Goal: Information Seeking & Learning: Learn about a topic

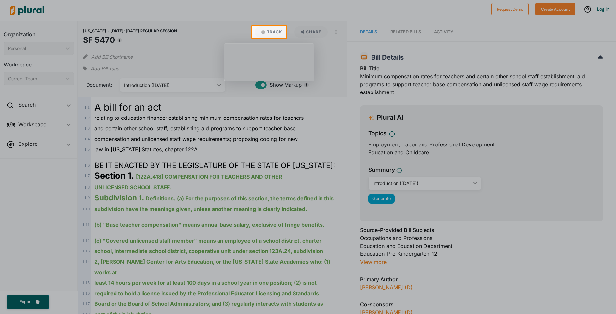
click at [599, 10] on div at bounding box center [308, 13] width 616 height 26
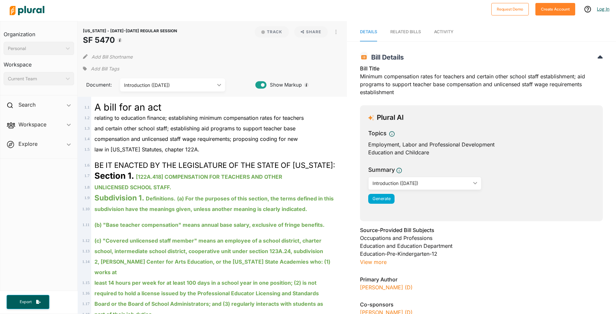
click at [604, 8] on link "Log In" at bounding box center [603, 9] width 12 height 6
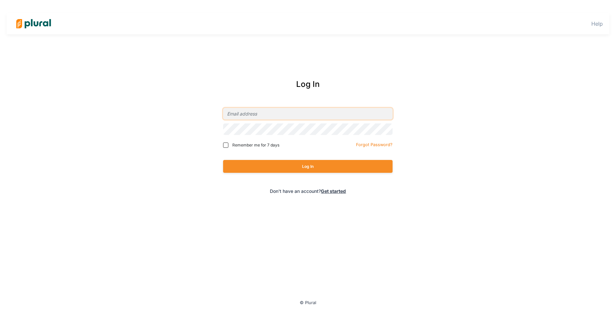
click at [264, 112] on input "email" at bounding box center [307, 114] width 169 height 12
type input "melissa.watschke@state.mn.us"
click at [223, 160] on button "Log In" at bounding box center [307, 166] width 169 height 13
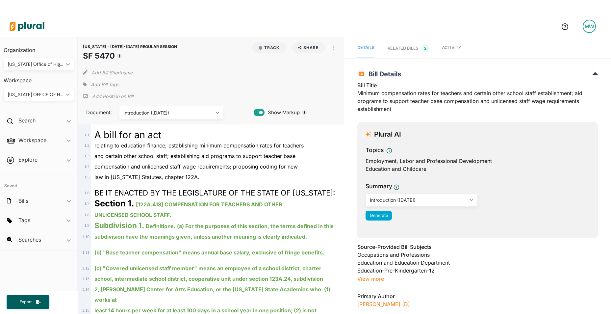
click at [54, 66] on div "[US_STATE] Office of Higher Education" at bounding box center [35, 64] width 55 height 7
click at [53, 100] on div "MINNESOTA OFFICE OF HIGHER EDUCATION ic_keyboard_arrow_down" at bounding box center [39, 94] width 70 height 13
click at [53, 70] on div "Minnesota Office of Higher Education ic_keyboard_arrow_down" at bounding box center [39, 64] width 70 height 13
click at [205, 75] on div "Add Bill Shortname" at bounding box center [211, 70] width 256 height 13
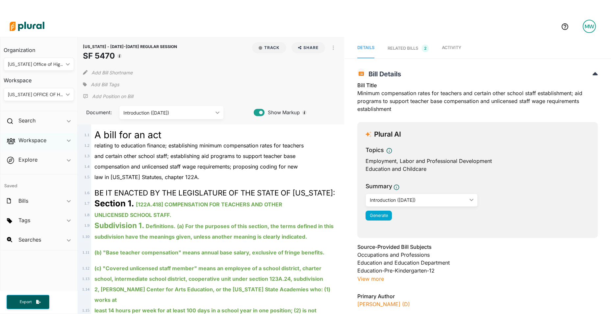
click at [55, 138] on div "Workspace ic_keyboard_arrow_down" at bounding box center [38, 142] width 77 height 18
click at [56, 138] on div "Workspace ic_keyboard_arrow_down" at bounding box center [38, 142] width 77 height 18
click at [61, 95] on div "MINNESOTA OFFICE OF HIGHER EDUCATION" at bounding box center [35, 94] width 55 height 7
click at [63, 92] on div "MINNESOTA OFFICE OF HIGHER EDUCATION" at bounding box center [35, 94] width 55 height 7
click at [56, 62] on div "[US_STATE] Office of Higher Education" at bounding box center [35, 64] width 55 height 7
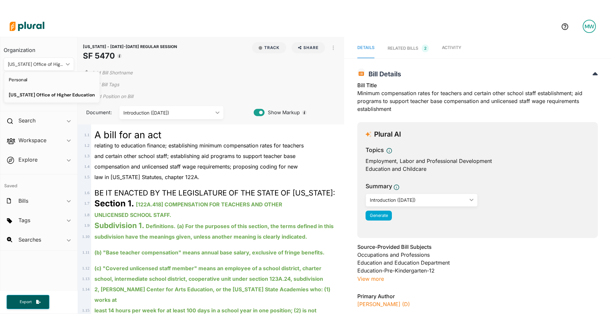
click at [43, 79] on div "Personal" at bounding box center [52, 80] width 86 height 6
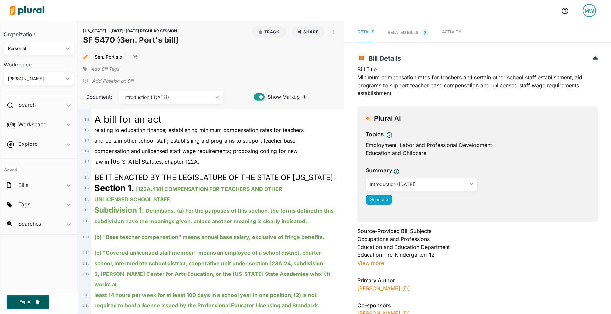
click at [406, 32] on div "RELATED BILLS 2" at bounding box center [407, 33] width 41 height 8
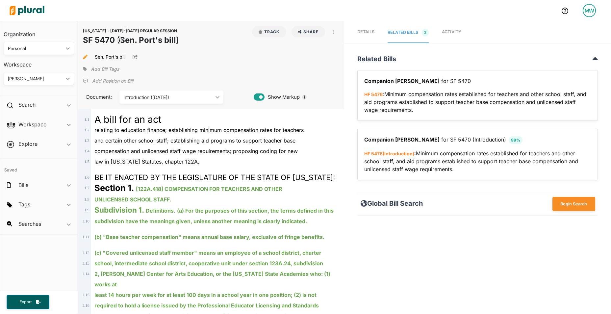
click at [28, 74] on div "MELISSA WATSCHKE ic_keyboard_arrow_down" at bounding box center [39, 78] width 70 height 13
click at [58, 185] on div "Bills ic_keyboard_arrow_down" at bounding box center [38, 186] width 77 height 18
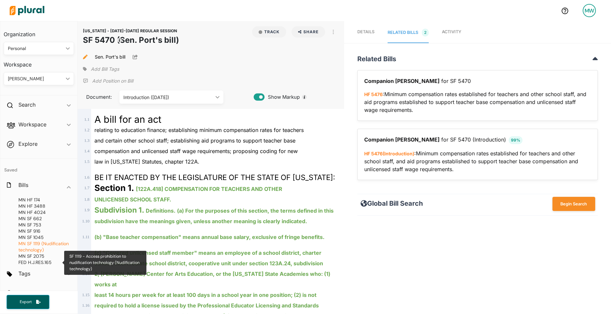
click at [34, 243] on span "SF 1119 (Nudification technology)" at bounding box center [43, 246] width 50 height 12
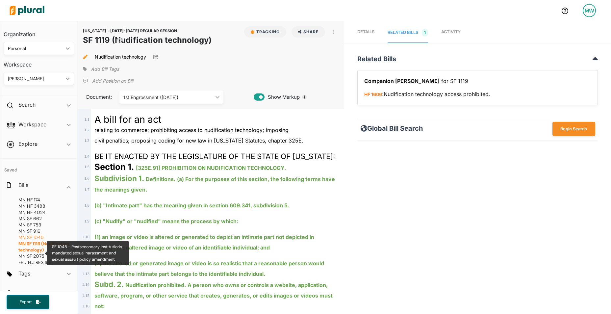
click at [36, 234] on span "SF 1045" at bounding box center [35, 237] width 17 height 6
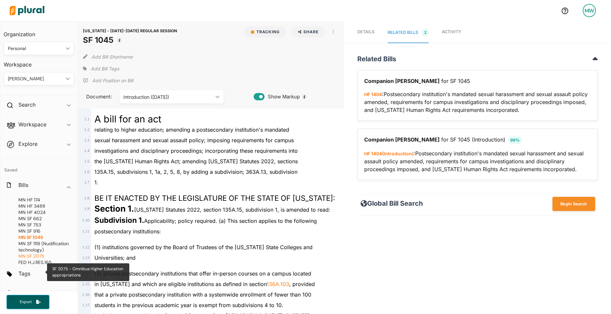
click at [41, 257] on span "SF 2075" at bounding box center [35, 256] width 17 height 6
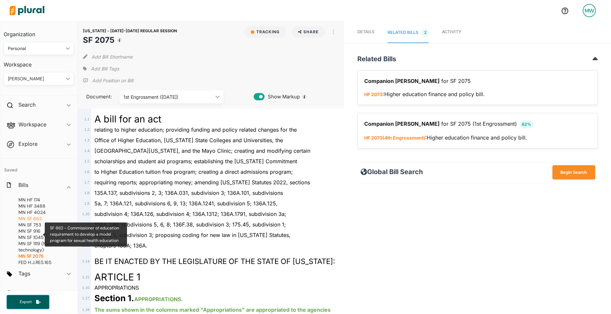
click at [40, 218] on span "SF 662" at bounding box center [34, 218] width 15 height 6
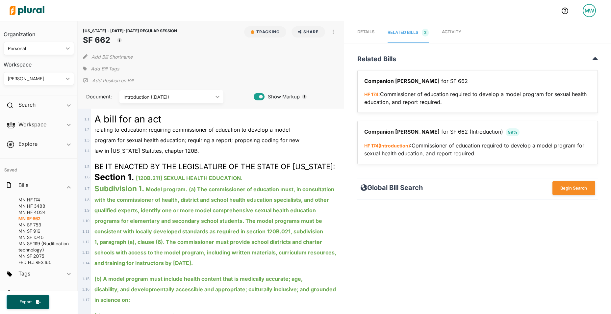
click at [402, 34] on div "RELATED BILLS 2" at bounding box center [407, 33] width 41 height 8
click at [368, 93] on link "HF 174" at bounding box center [371, 94] width 14 height 6
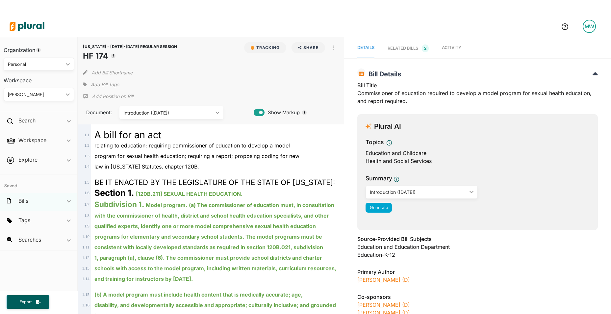
click at [34, 201] on div "Bills ic_keyboard_arrow_down" at bounding box center [38, 202] width 77 height 18
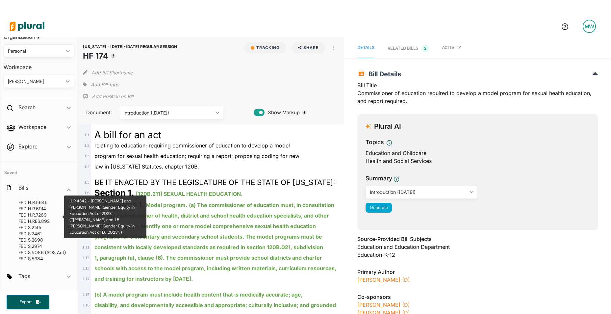
scroll to position [112, 0]
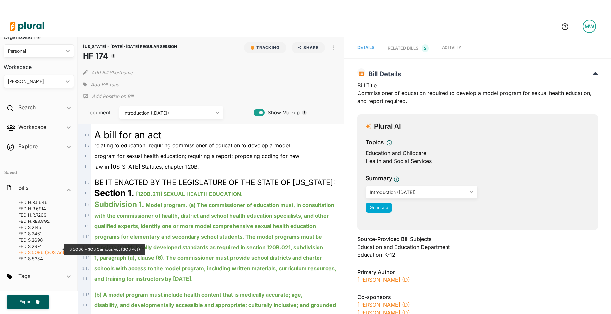
click at [36, 249] on span "S.5086 (SOS Act)" at bounding box center [47, 252] width 38 height 6
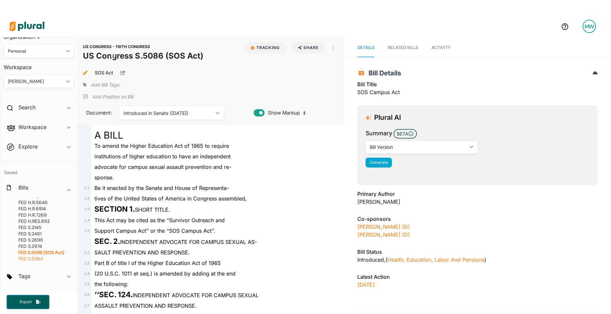
click at [38, 259] on span "S.5384" at bounding box center [35, 259] width 15 height 6
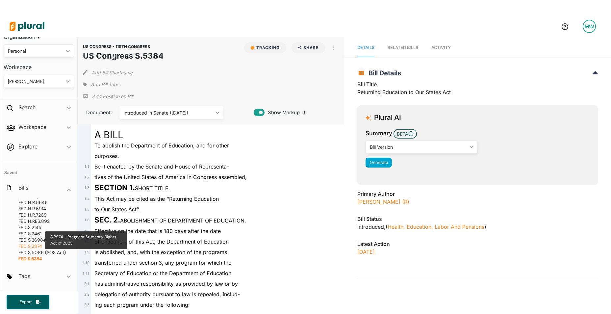
click at [35, 243] on span "S.2974" at bounding box center [35, 246] width 14 height 6
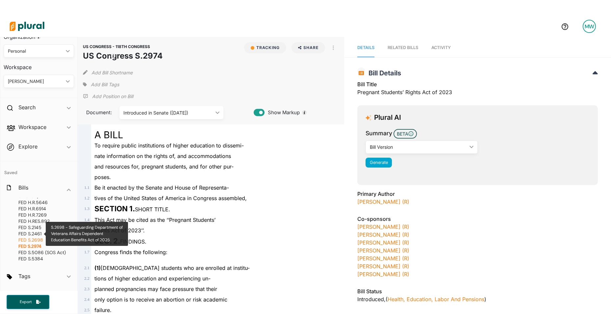
click at [36, 237] on span "S.2698" at bounding box center [35, 240] width 15 height 6
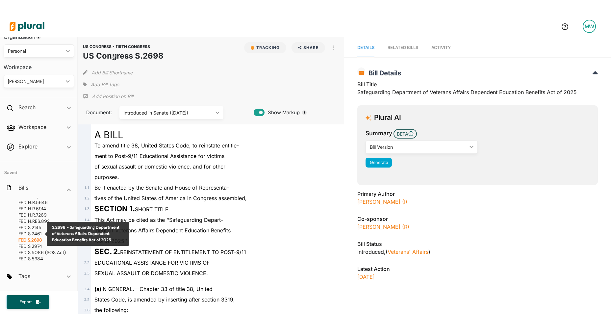
click at [29, 237] on span "S.2698" at bounding box center [35, 240] width 14 height 6
click at [30, 231] on span "S.2461" at bounding box center [34, 234] width 13 height 6
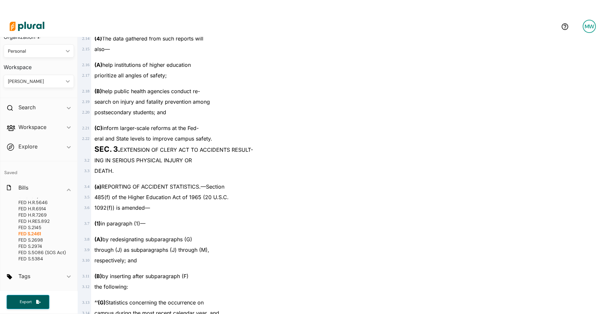
scroll to position [362, 0]
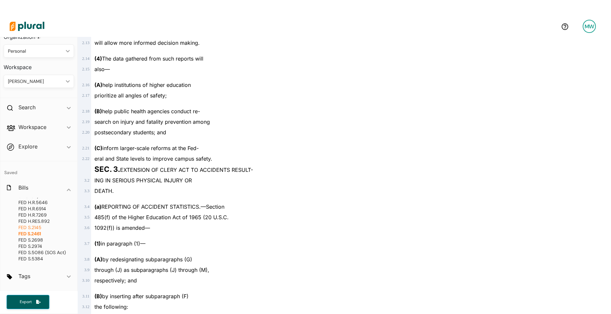
click at [38, 224] on span "S.2145" at bounding box center [34, 227] width 13 height 6
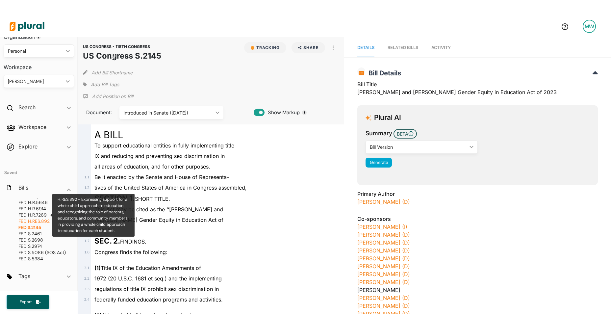
click at [42, 218] on span "H.RES.892" at bounding box center [39, 221] width 22 height 6
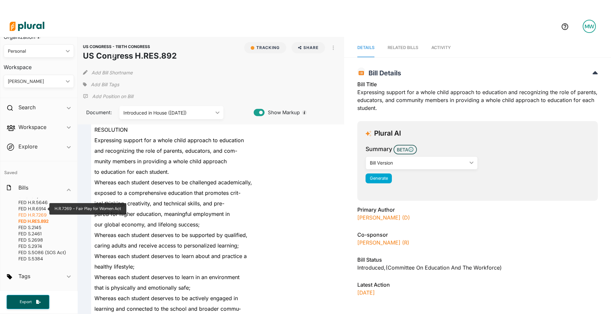
click at [44, 212] on span "H.R.7269" at bounding box center [37, 215] width 19 height 6
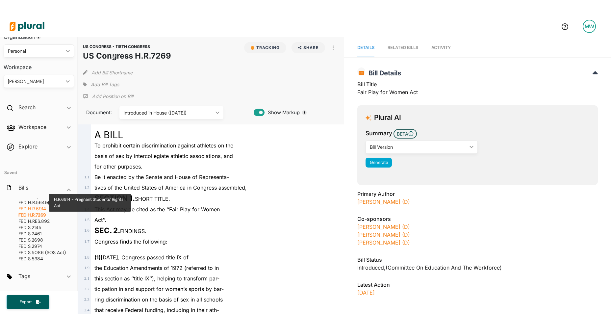
click at [28, 206] on span "H.R.6914" at bounding box center [37, 209] width 18 height 6
